Goal: Task Accomplishment & Management: Manage account settings

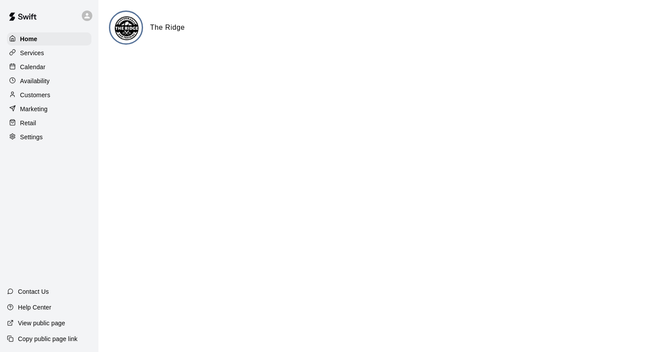
drag, startPoint x: 0, startPoint y: 0, endPoint x: 57, endPoint y: 72, distance: 91.6
click at [57, 72] on div "Calendar" at bounding box center [49, 66] width 84 height 13
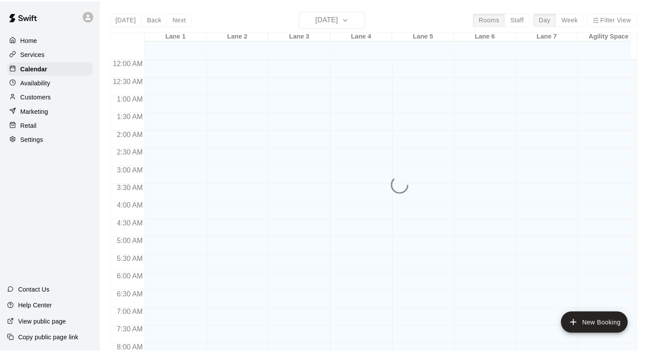
scroll to position [509, 0]
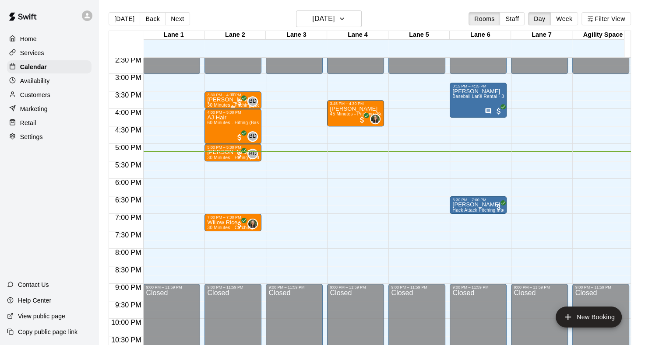
click at [228, 100] on p "[PERSON_NAME]" at bounding box center [233, 100] width 52 height 0
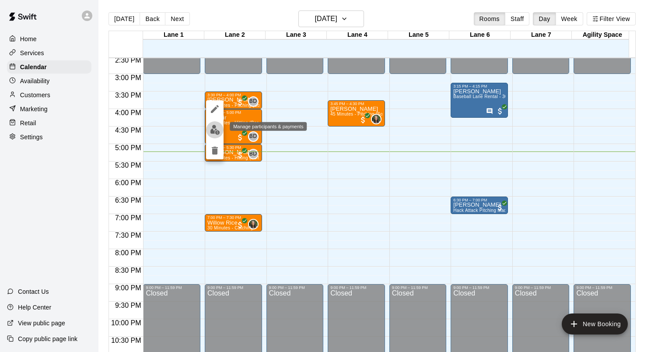
click at [214, 135] on button "edit" at bounding box center [215, 129] width 18 height 17
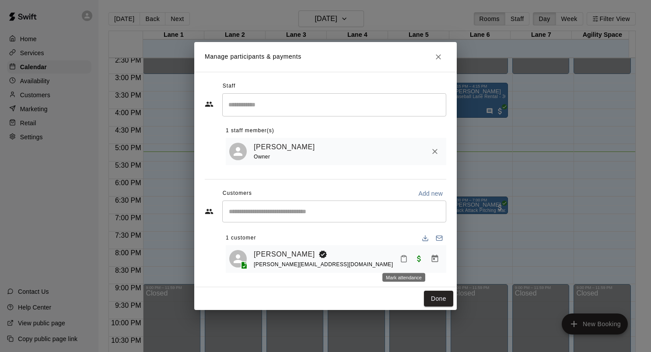
click at [409, 259] on button "Mark attendance" at bounding box center [404, 258] width 15 height 15
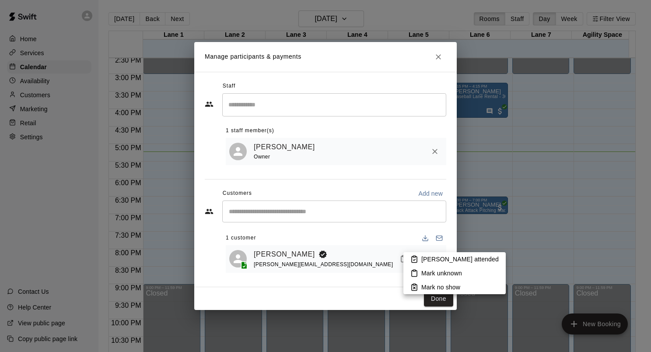
click at [415, 262] on icon at bounding box center [415, 259] width 8 height 8
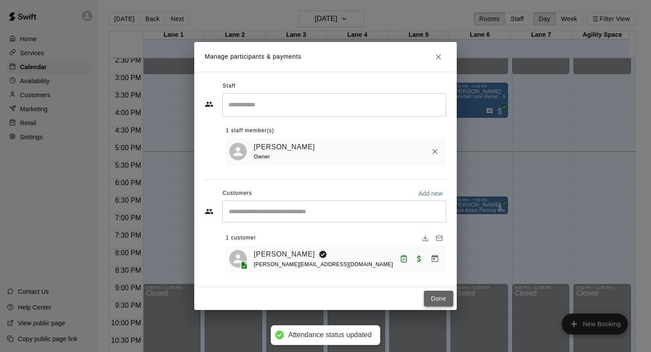
click at [439, 295] on button "Done" at bounding box center [438, 299] width 29 height 16
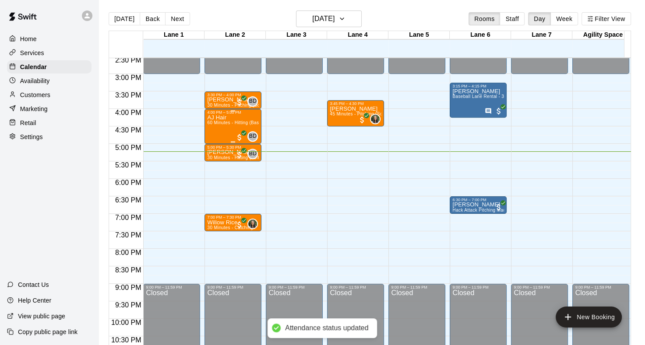
click at [229, 130] on div "AJ Hair 60 Minutes - Hitting (Baseball)" at bounding box center [233, 287] width 52 height 345
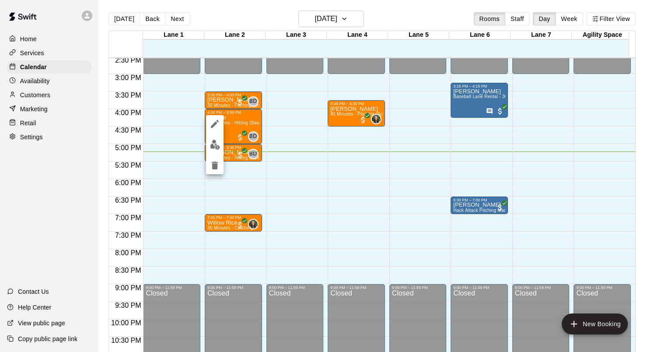
click at [223, 149] on div at bounding box center [215, 144] width 18 height 59
click at [219, 146] on img "edit" at bounding box center [215, 145] width 10 height 10
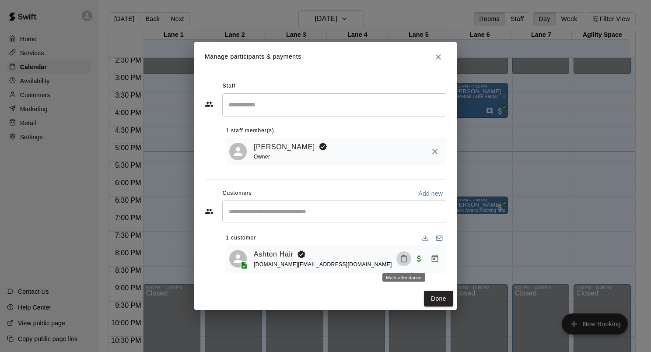
click at [402, 260] on icon "Mark attendance" at bounding box center [404, 259] width 8 height 8
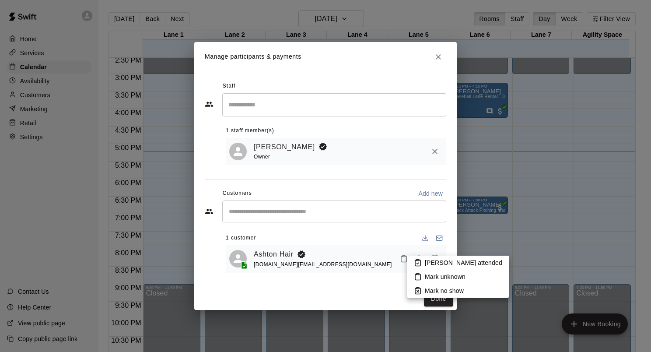
click at [418, 265] on icon at bounding box center [418, 263] width 8 height 8
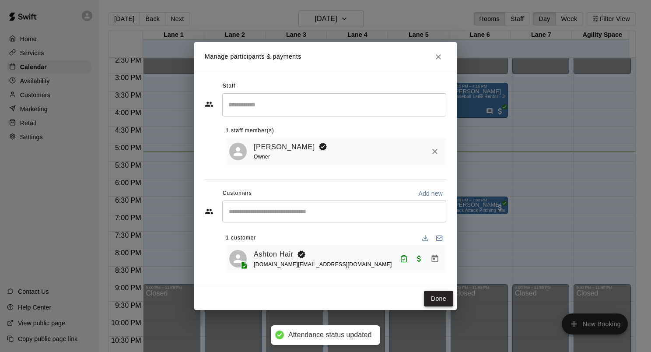
click at [440, 297] on button "Done" at bounding box center [438, 299] width 29 height 16
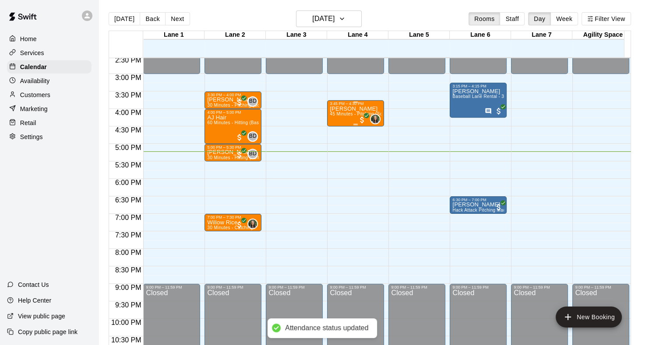
click at [359, 109] on p "[PERSON_NAME]" at bounding box center [356, 109] width 52 height 0
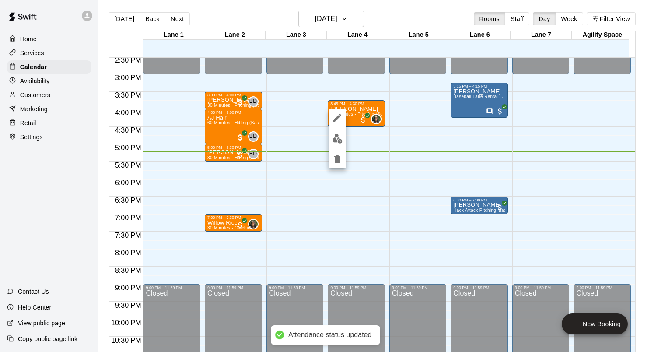
click at [340, 141] on img "edit" at bounding box center [338, 138] width 10 height 10
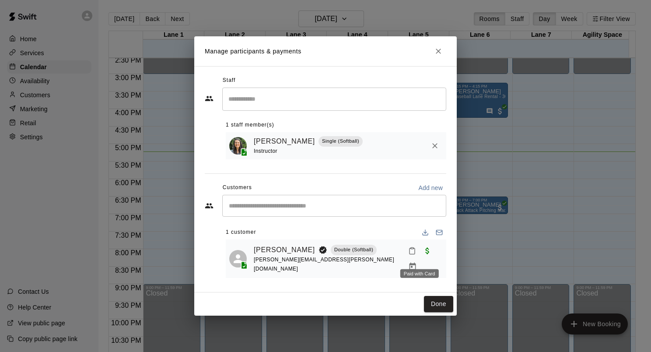
click at [420, 254] on span "Paid with Card" at bounding box center [428, 250] width 16 height 7
click at [410, 257] on button "Mark attendance" at bounding box center [412, 250] width 15 height 15
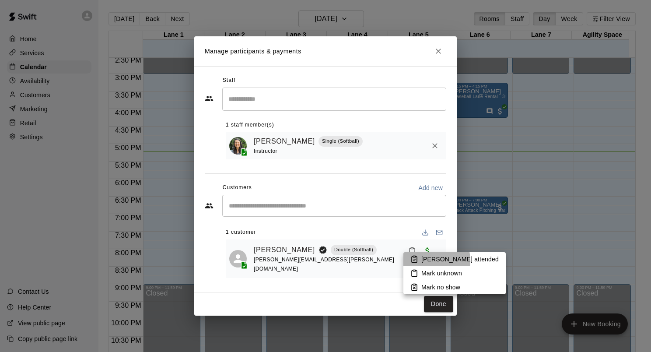
click at [419, 261] on li "[PERSON_NAME] attended" at bounding box center [455, 259] width 102 height 14
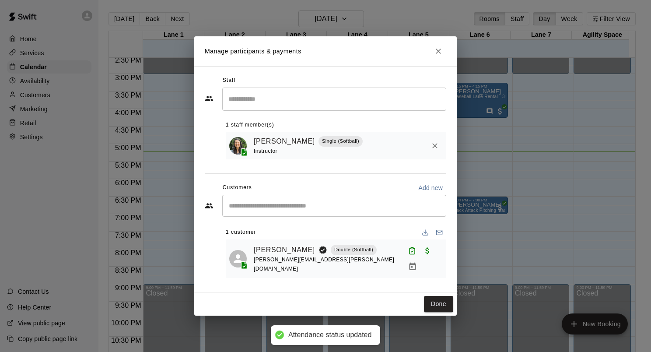
click at [441, 292] on div "Done" at bounding box center [325, 303] width 263 height 23
click at [441, 296] on button "Done" at bounding box center [438, 304] width 29 height 16
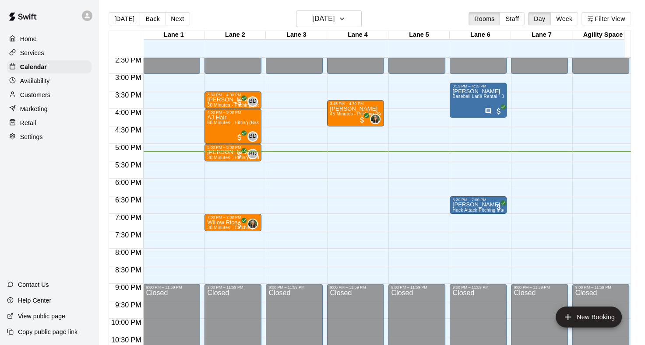
click at [203, 149] on div at bounding box center [174, 148] width 61 height 9
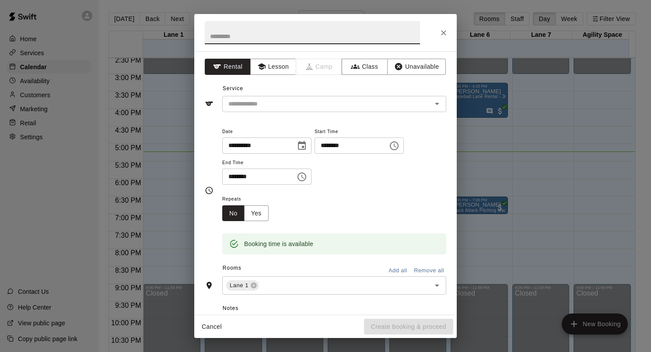
click at [451, 35] on button "Close" at bounding box center [444, 33] width 16 height 16
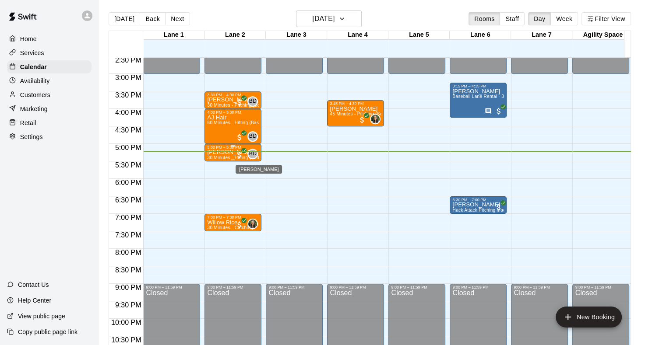
click at [249, 154] on span "BD" at bounding box center [252, 154] width 7 height 9
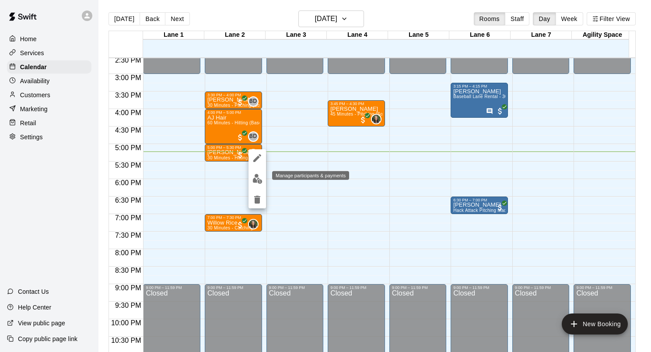
click at [251, 178] on button "edit" at bounding box center [258, 178] width 18 height 17
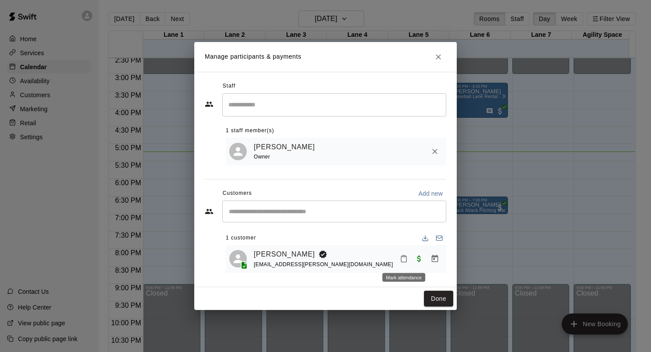
click at [400, 256] on icon "Mark attendance" at bounding box center [404, 259] width 8 height 8
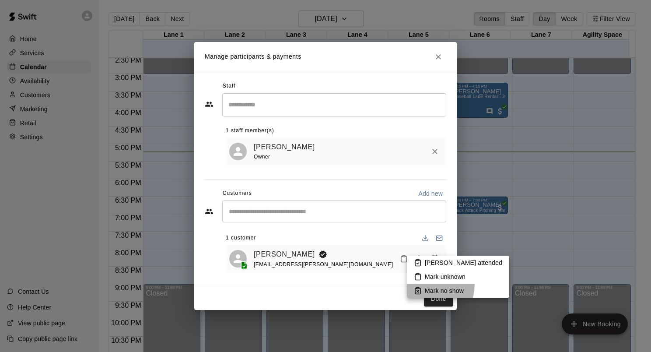
click at [419, 284] on li "Mark no show" at bounding box center [458, 291] width 102 height 14
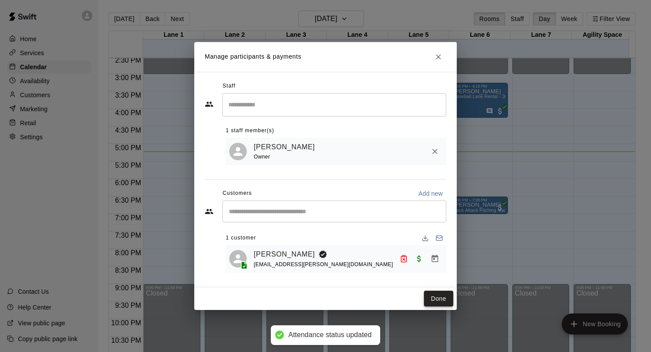
click at [435, 297] on button "Done" at bounding box center [438, 299] width 29 height 16
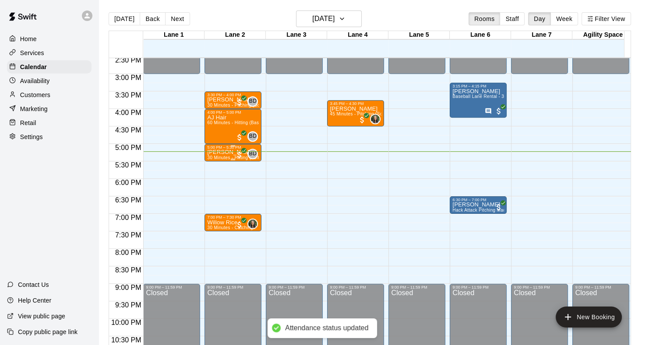
click at [229, 152] on p "[PERSON_NAME]" at bounding box center [233, 152] width 52 height 0
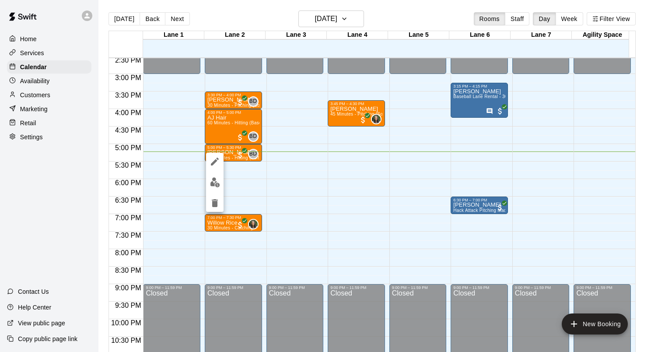
click at [215, 159] on icon "edit" at bounding box center [215, 161] width 11 height 11
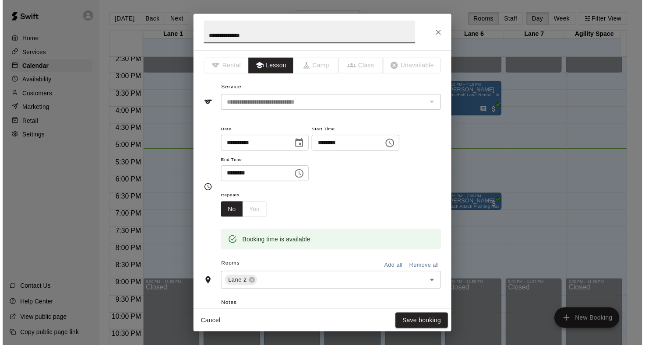
scroll to position [131, 0]
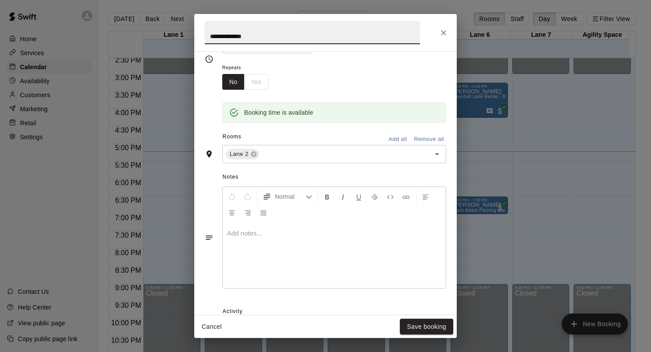
click at [271, 253] on div at bounding box center [334, 255] width 223 height 66
click at [404, 327] on button "Save booking" at bounding box center [426, 327] width 53 height 16
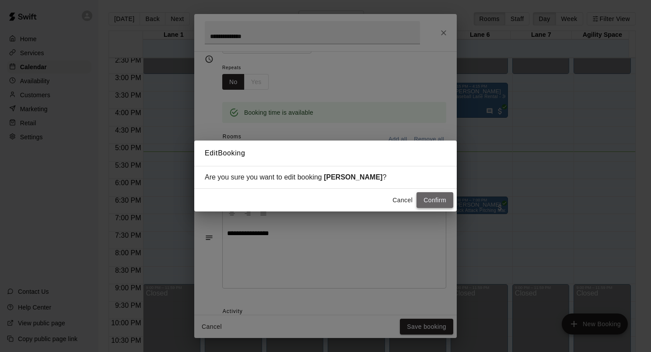
click at [430, 201] on button "Confirm" at bounding box center [435, 200] width 37 height 16
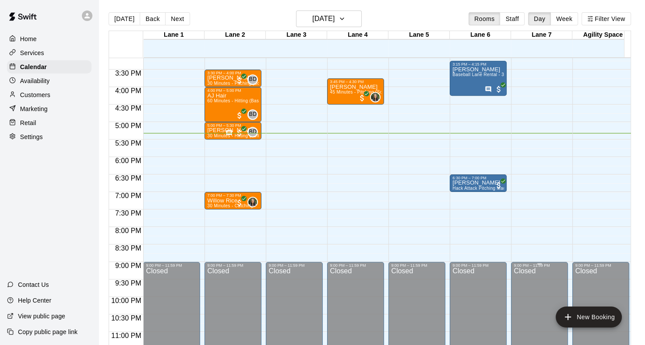
scroll to position [543, 0]
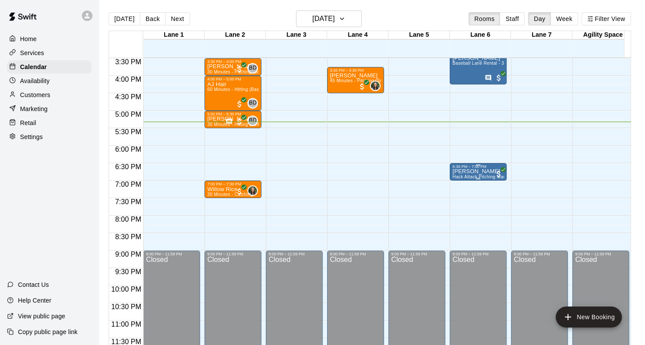
click at [487, 166] on div "6:30 PM – 7:00 PM" at bounding box center [478, 167] width 52 height 4
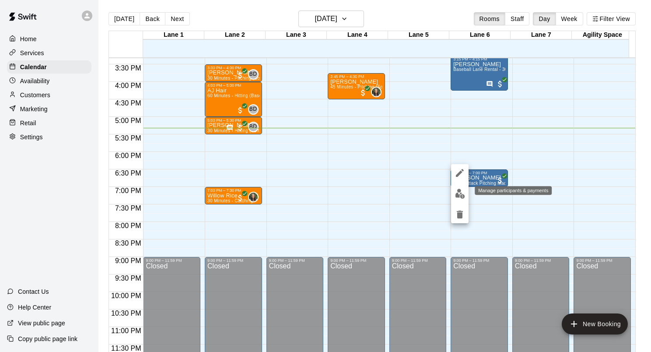
click at [461, 189] on img "edit" at bounding box center [460, 194] width 10 height 10
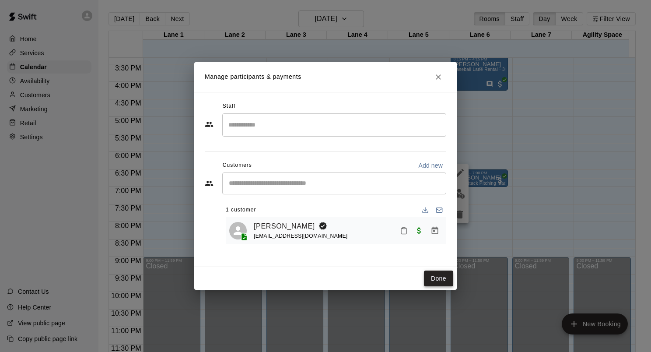
click at [451, 275] on button "Done" at bounding box center [438, 278] width 29 height 16
